Goal: Task Accomplishment & Management: Use online tool/utility

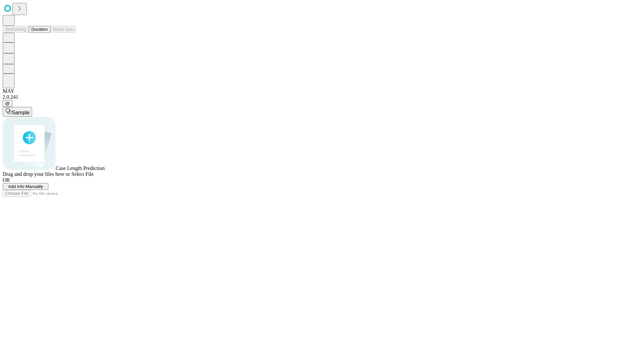
click at [48, 33] on button "Duration" at bounding box center [40, 29] width 22 height 7
click at [43, 189] on span "Add Info Manually" at bounding box center [25, 186] width 35 height 5
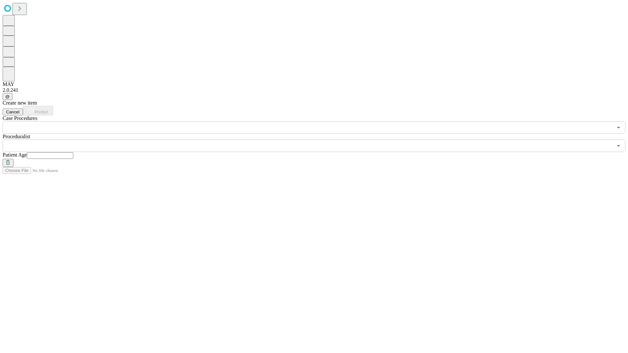
click at [73, 152] on input "text" at bounding box center [50, 155] width 46 height 7
type input "**"
click at [319, 140] on input "text" at bounding box center [308, 146] width 610 height 12
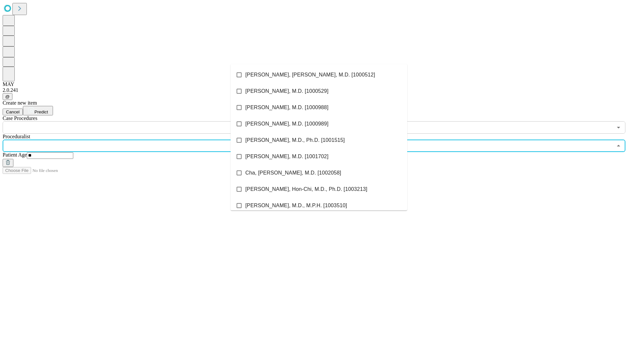
click at [319, 75] on li "[PERSON_NAME], [PERSON_NAME], M.D. [1000512]" at bounding box center [319, 75] width 177 height 16
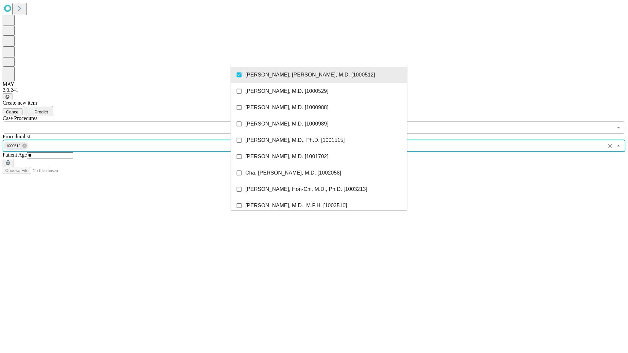
click at [137, 121] on input "text" at bounding box center [308, 127] width 610 height 12
